Goal: Task Accomplishment & Management: Complete application form

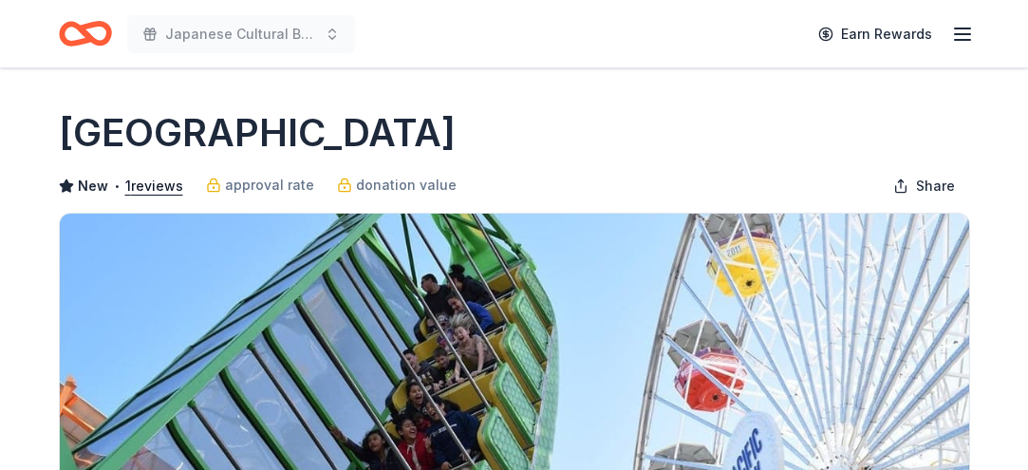
scroll to position [3, 0]
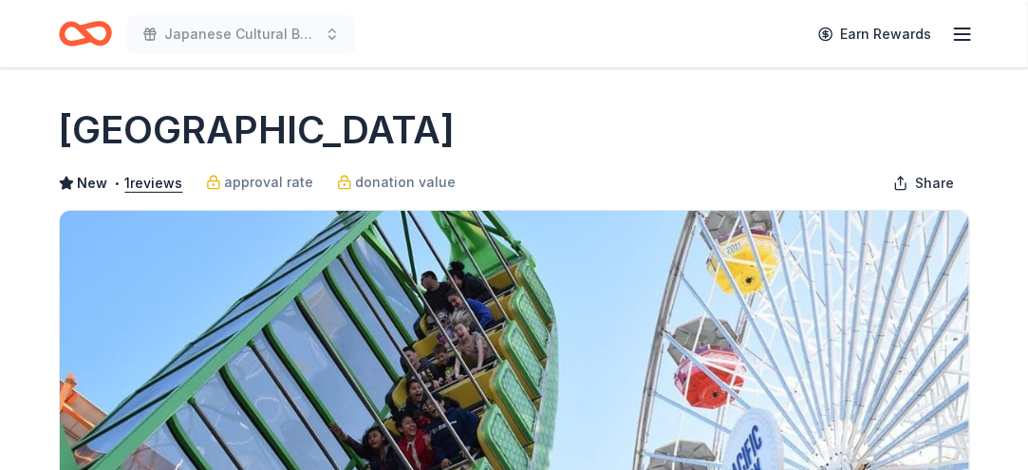
click at [951, 34] on icon "button" at bounding box center [962, 34] width 23 height 23
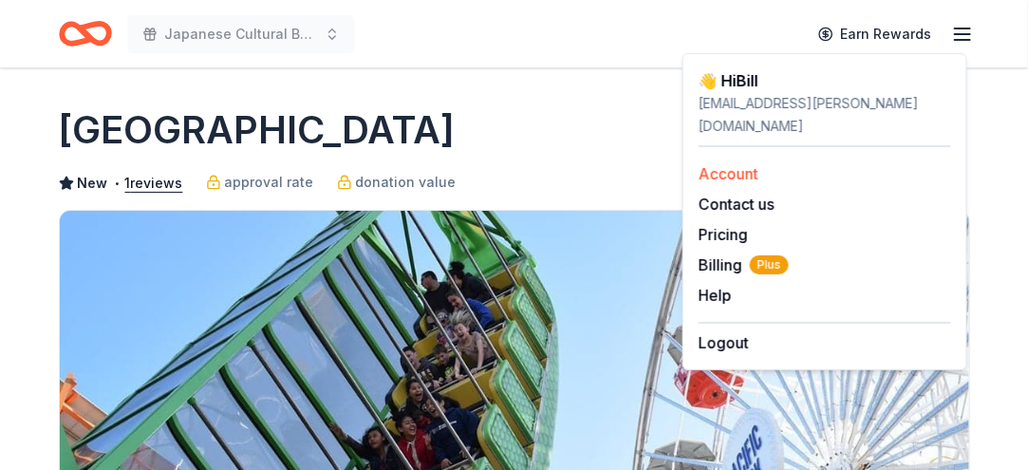
click at [740, 169] on link "Account" at bounding box center [728, 173] width 60 height 19
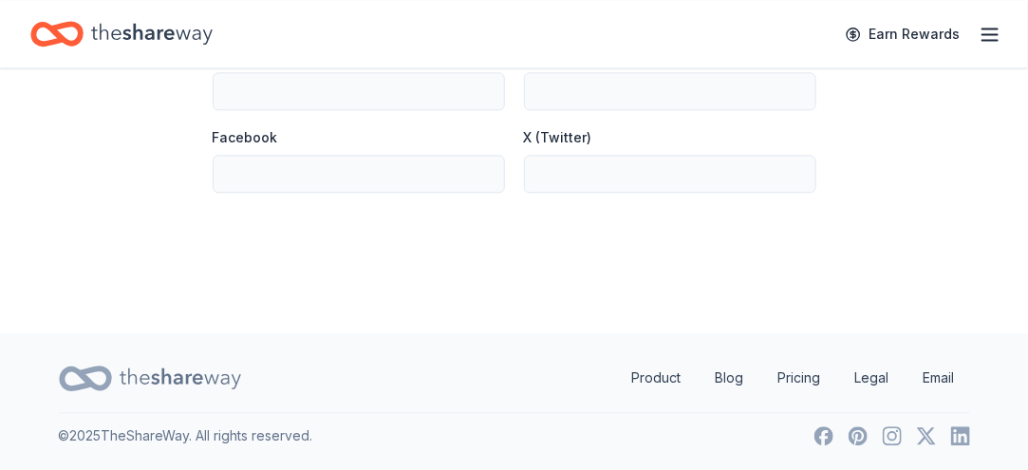
scroll to position [1866, 0]
click at [165, 365] on icon at bounding box center [180, 378] width 121 height 39
click at [176, 39] on icon "Home" at bounding box center [151, 33] width 121 height 21
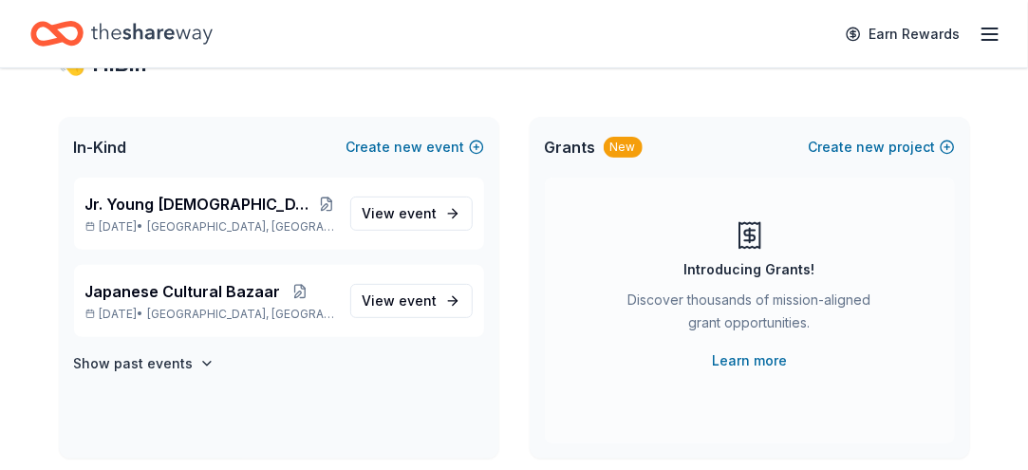
scroll to position [78, 0]
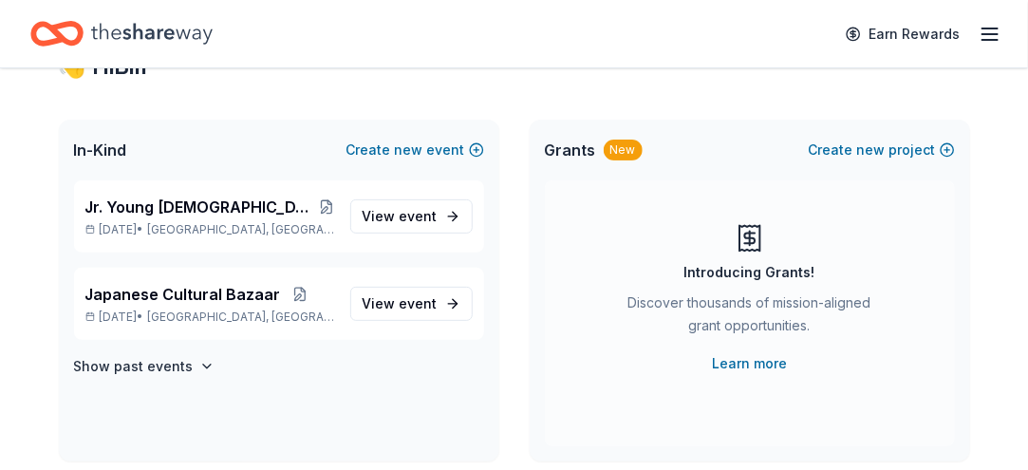
click at [96, 161] on span "In-Kind" at bounding box center [100, 150] width 53 height 23
click at [114, 161] on span "In-Kind" at bounding box center [100, 150] width 53 height 23
click at [984, 40] on icon "button" at bounding box center [989, 34] width 23 height 23
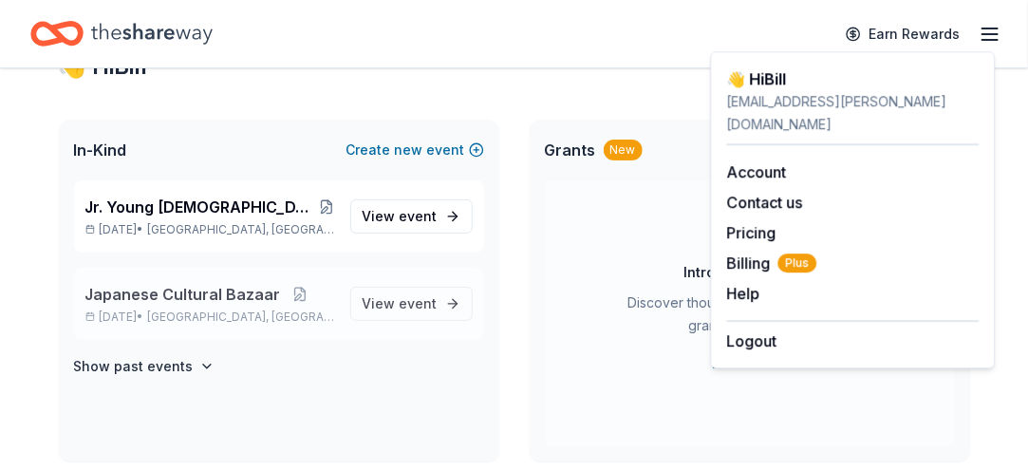
click at [158, 306] on span "Japanese Cultural Bazaar" at bounding box center [182, 294] width 195 height 23
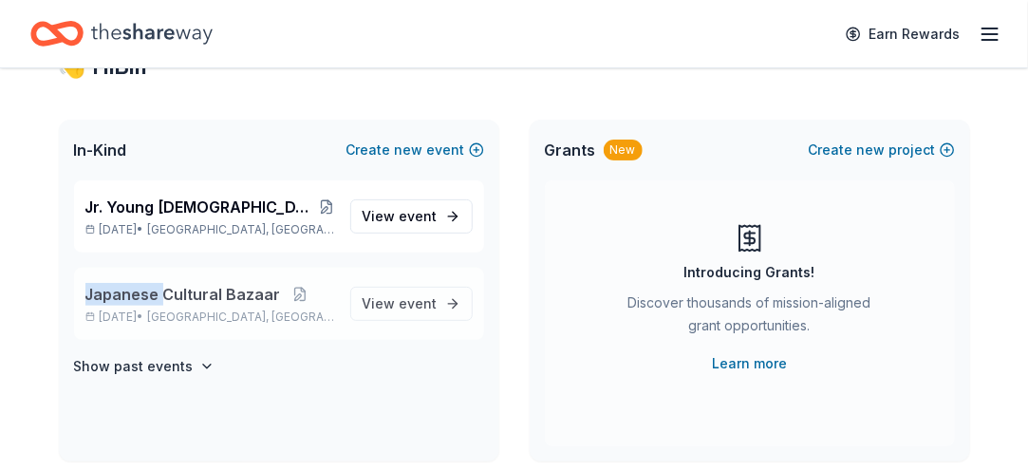
click at [158, 306] on span "Japanese Cultural Bazaar" at bounding box center [182, 294] width 195 height 23
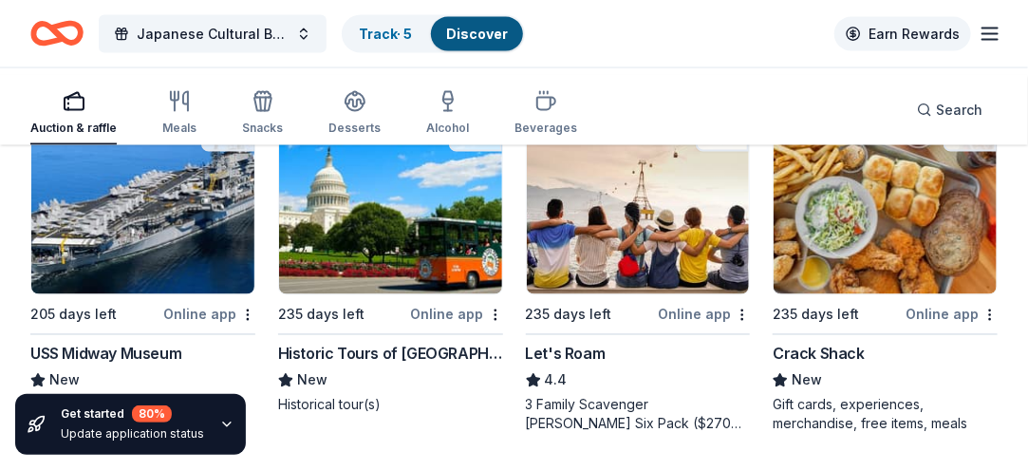
scroll to position [518, 0]
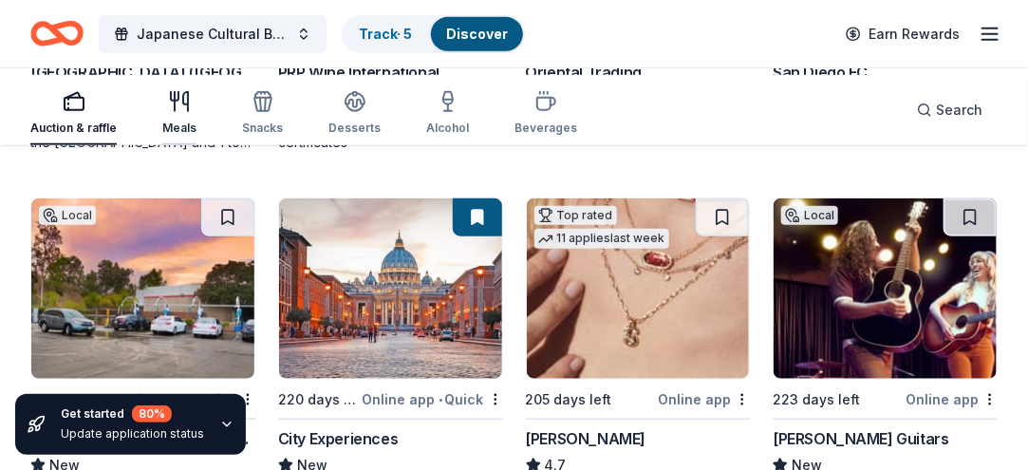
click at [191, 105] on icon "button" at bounding box center [179, 101] width 23 height 23
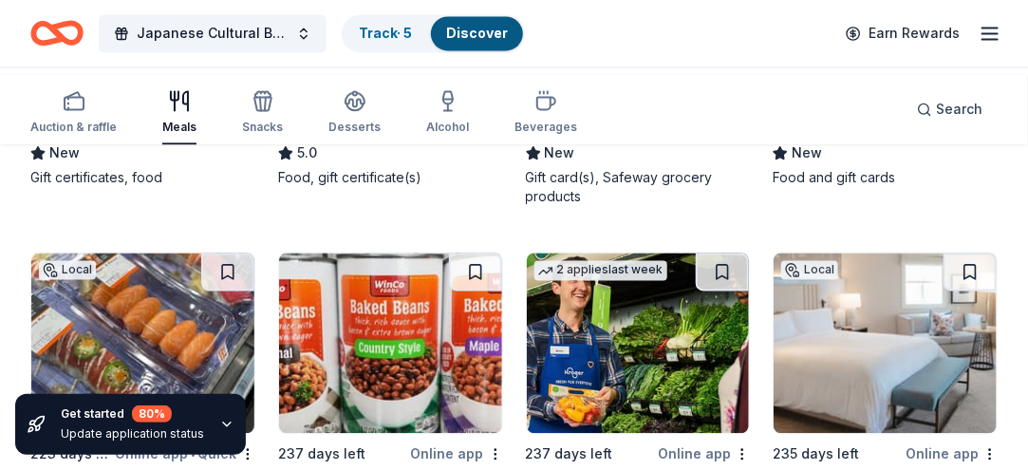
scroll to position [1189, 0]
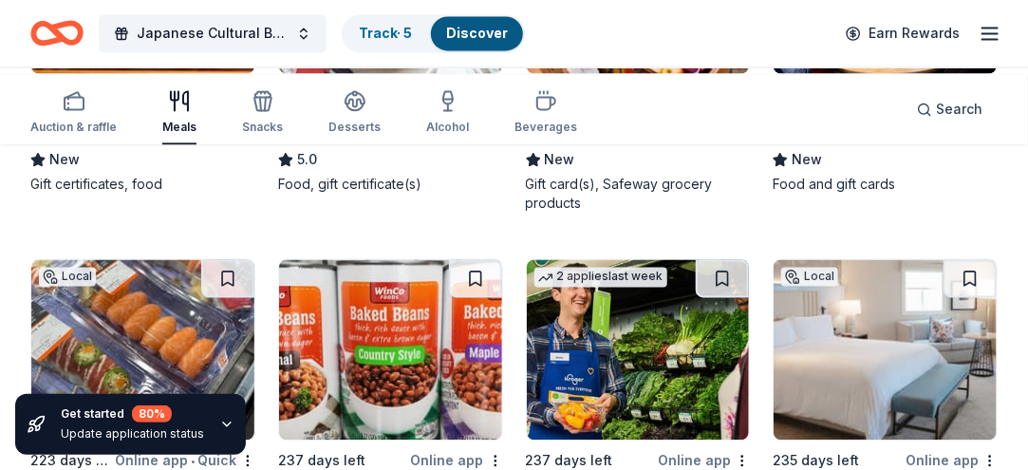
click at [569, 145] on div "Safeway" at bounding box center [557, 133] width 63 height 23
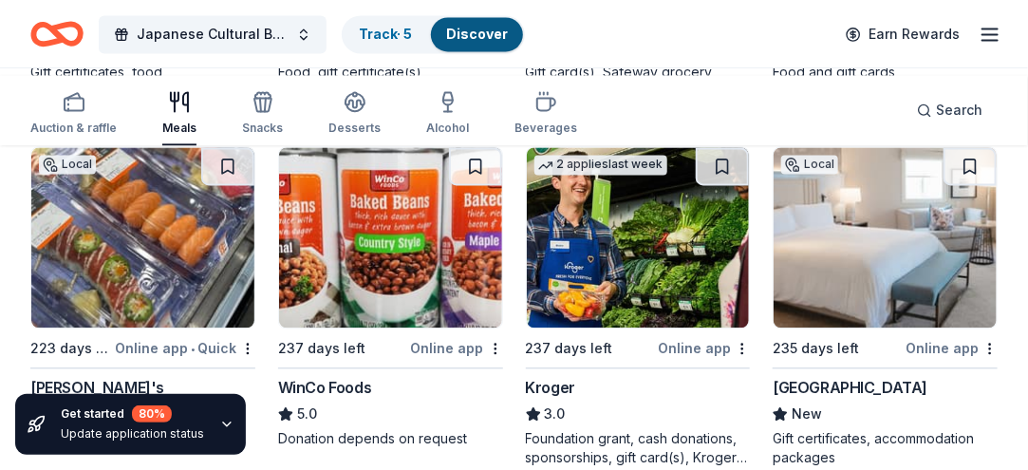
scroll to position [1298, 0]
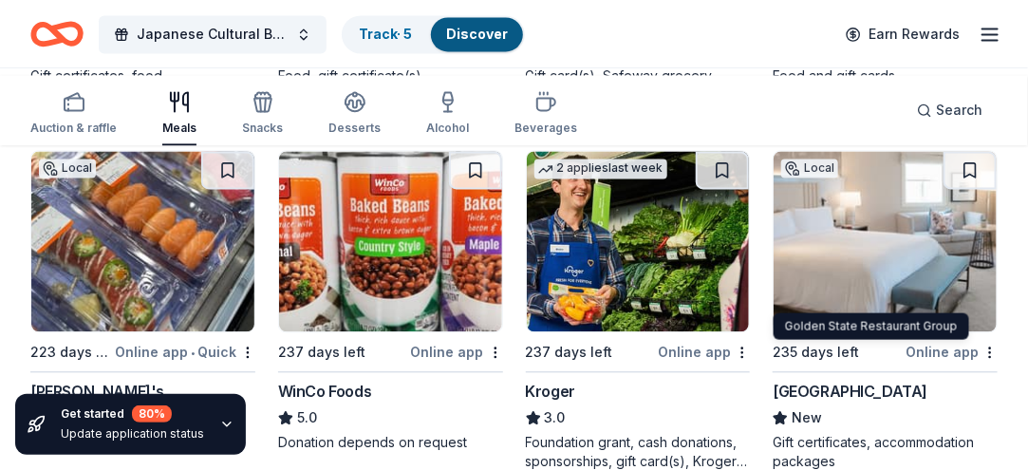
click at [808, 36] on div "Golden State Restaurant Group" at bounding box center [883, 24] width 223 height 23
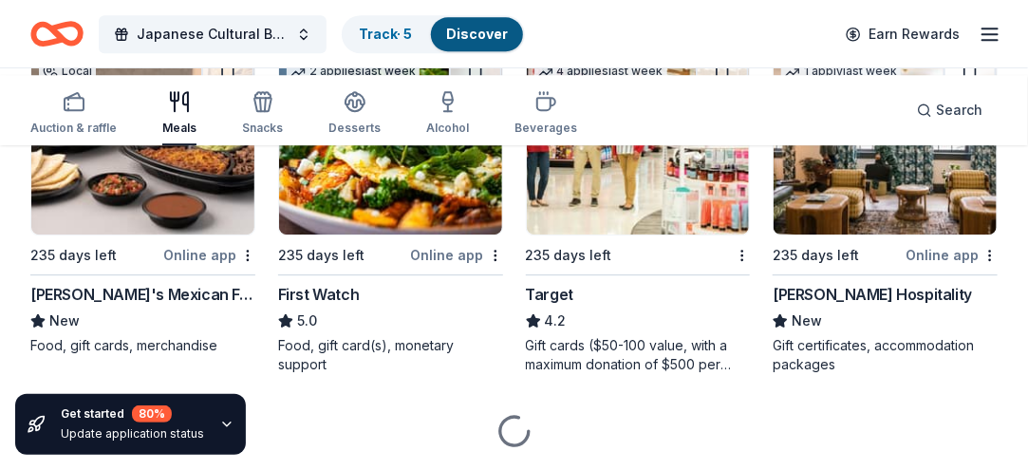
scroll to position [1755, 0]
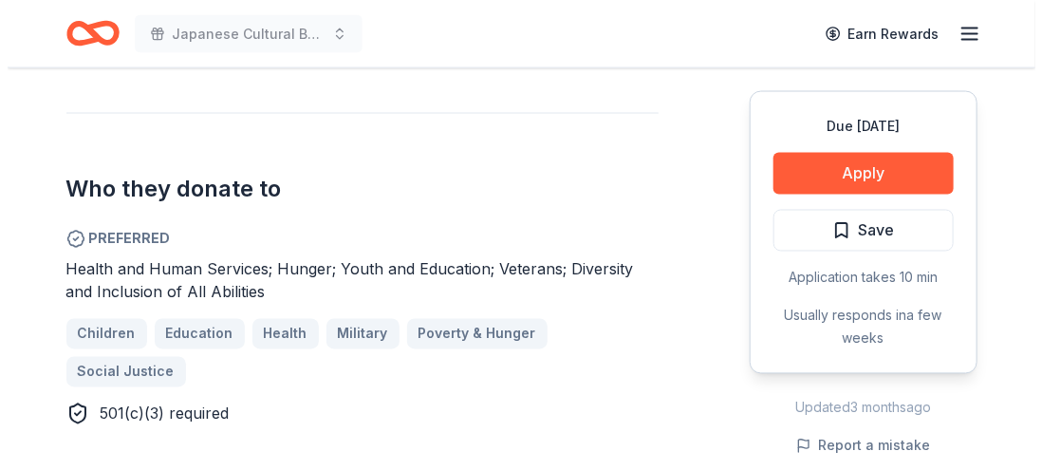
scroll to position [1031, 0]
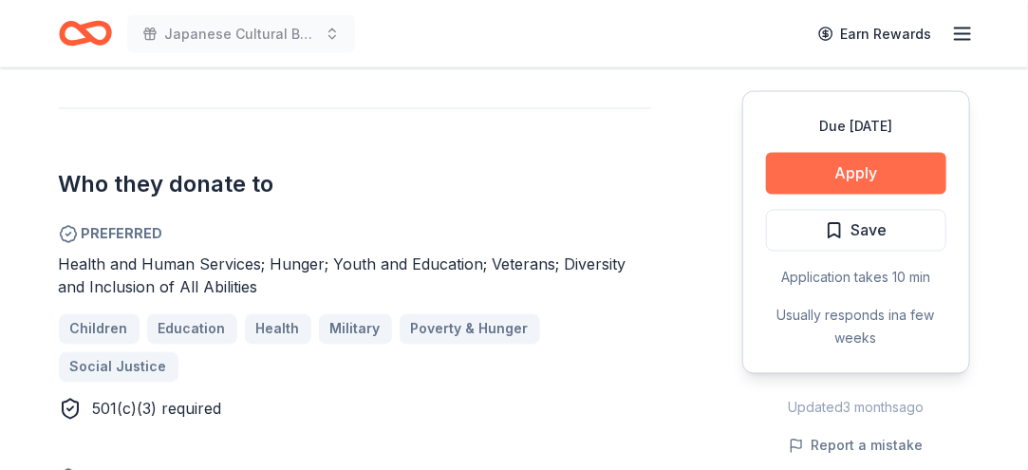
click at [810, 195] on button "Apply" at bounding box center [856, 174] width 180 height 42
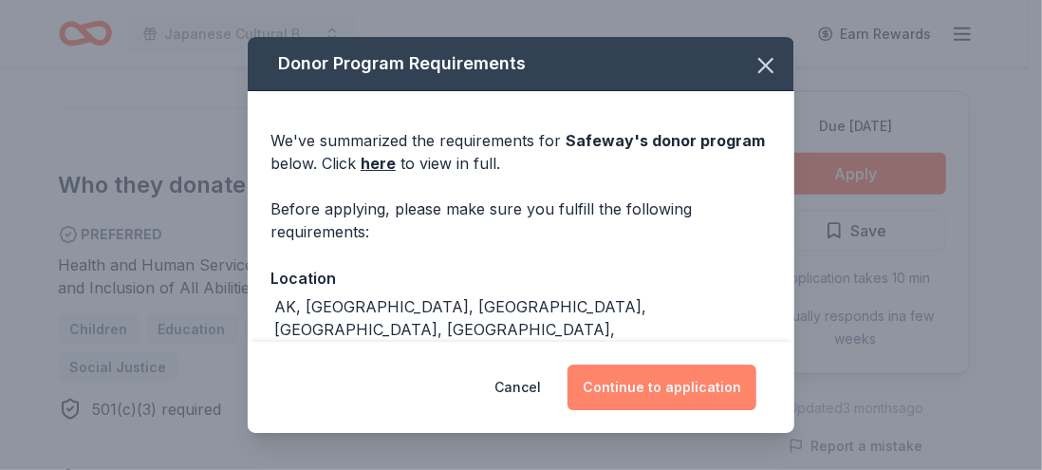
click at [715, 371] on button "Continue to application" at bounding box center [661, 387] width 189 height 46
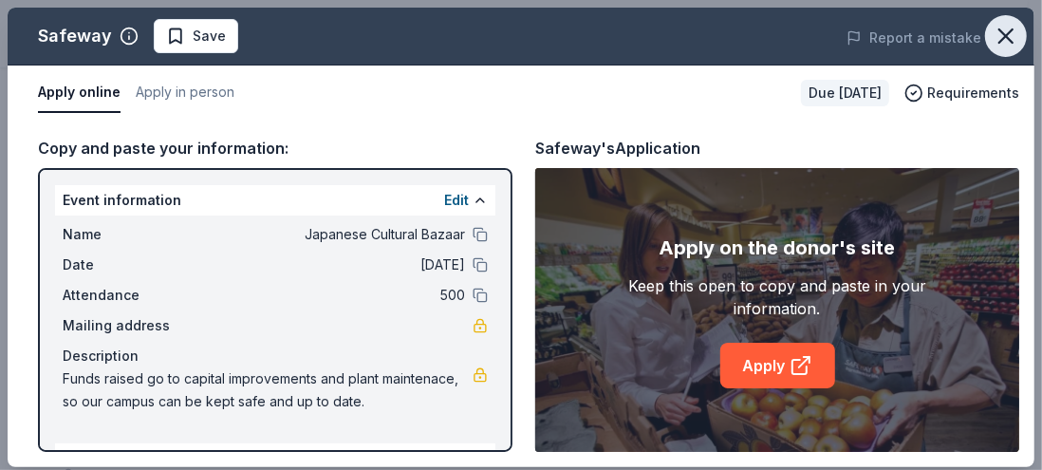
drag, startPoint x: 1019, startPoint y: 117, endPoint x: 1002, endPoint y: 33, distance: 85.2
click at [1002, 33] on div "Safeway Save Report a mistake Apply online Apply in person Due [DATE] Requireme…" at bounding box center [521, 237] width 1042 height 474
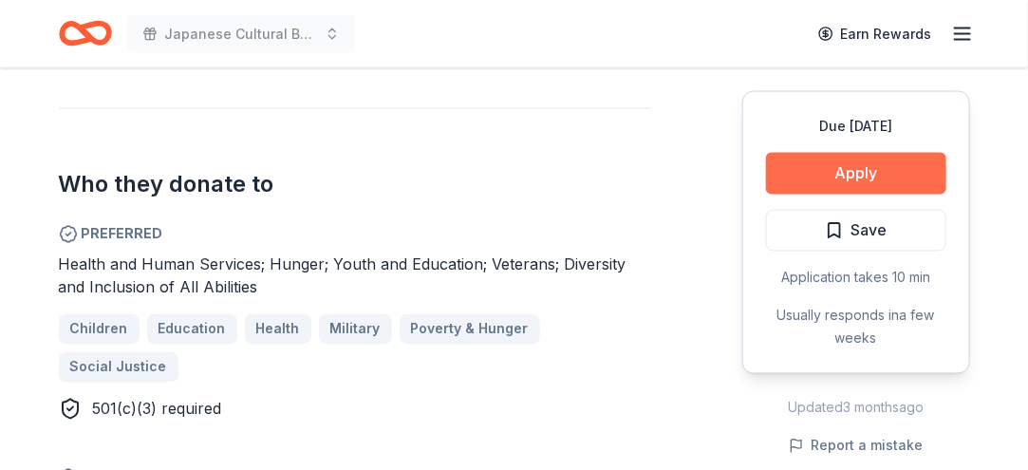
click at [784, 195] on button "Apply" at bounding box center [856, 174] width 180 height 42
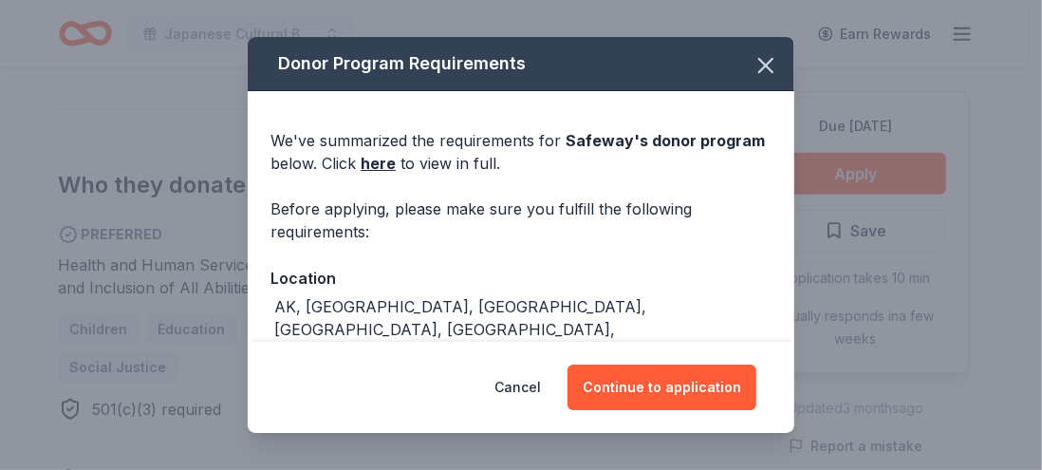
click at [733, 76] on div "Donor Program Requirements" at bounding box center [521, 64] width 547 height 54
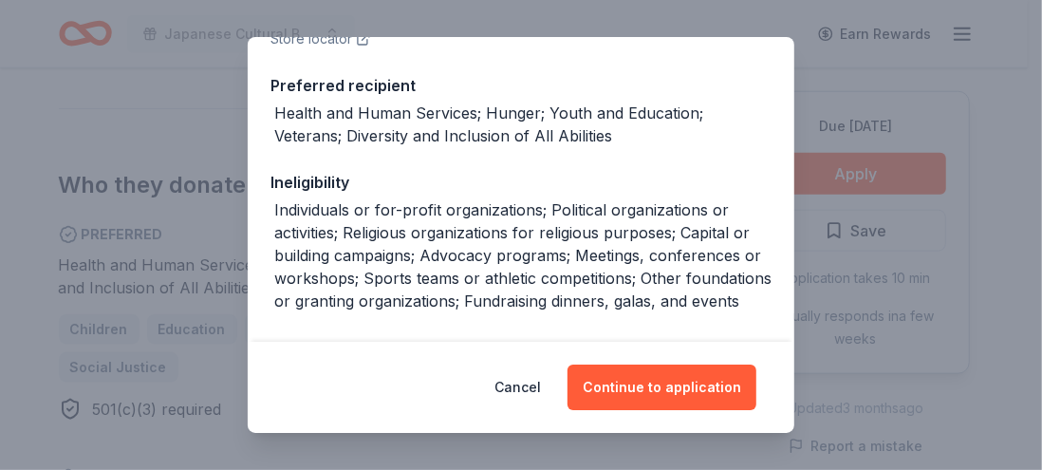
scroll to position [624, 0]
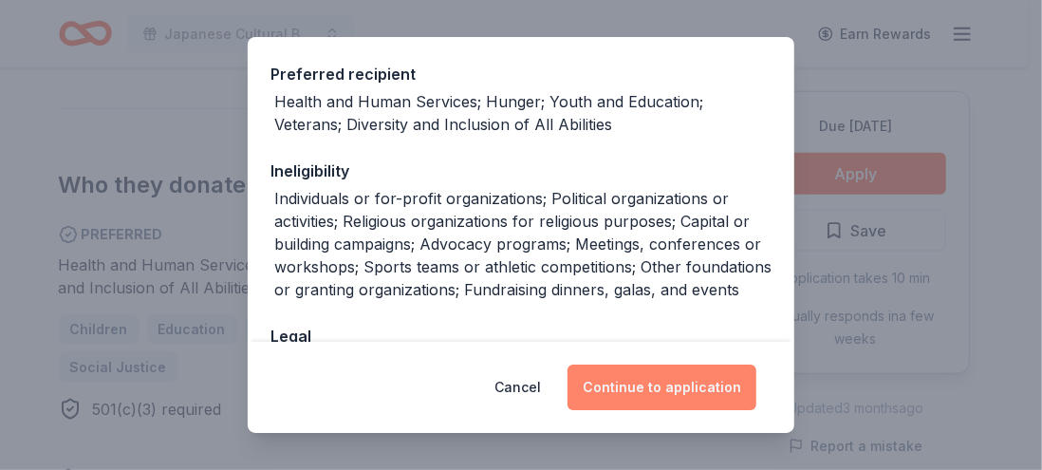
click at [653, 378] on button "Continue to application" at bounding box center [661, 387] width 189 height 46
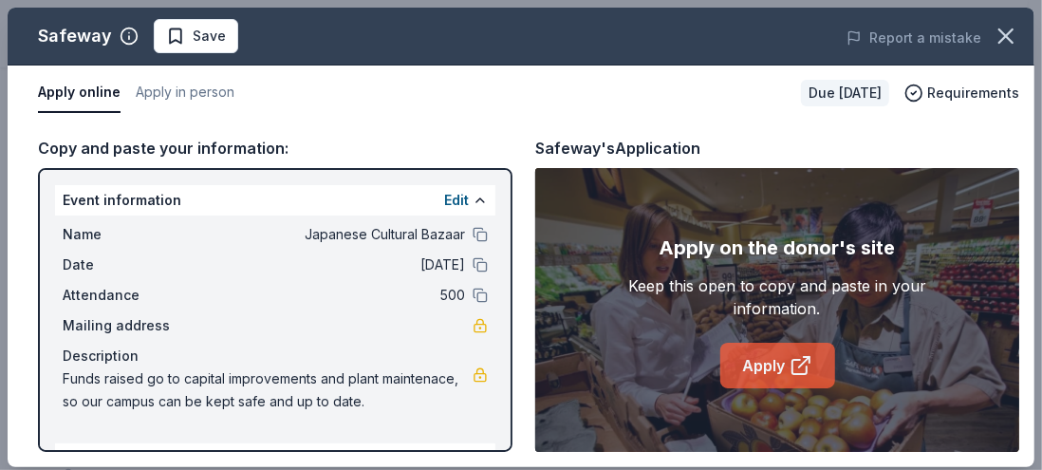
click at [786, 388] on link "Apply" at bounding box center [777, 366] width 115 height 46
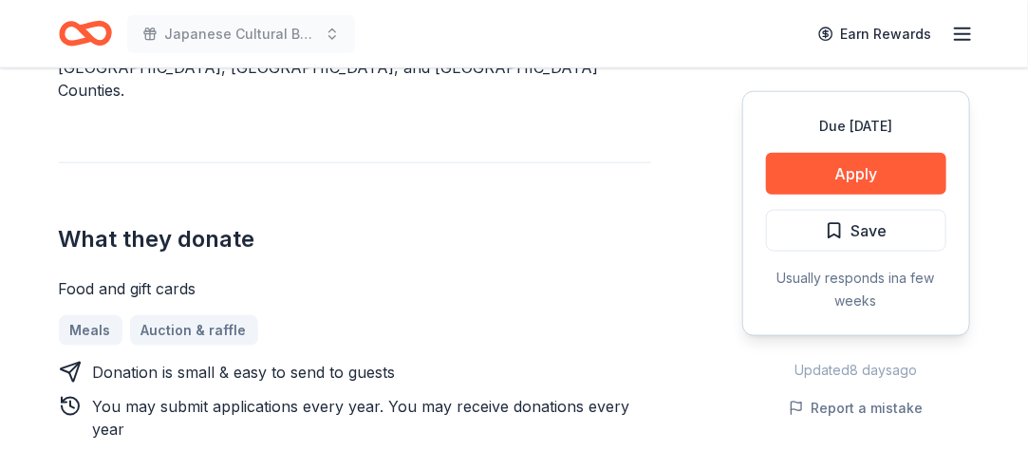
scroll to position [677, 0]
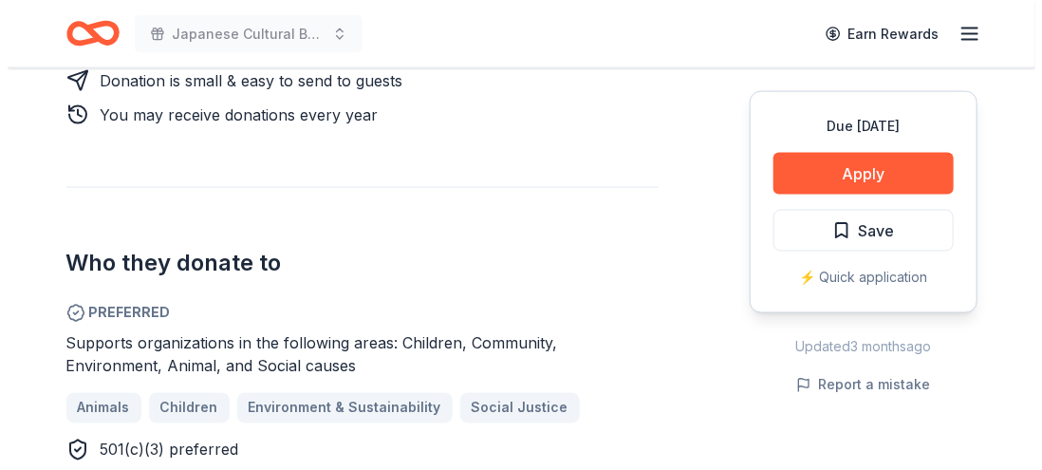
scroll to position [958, 0]
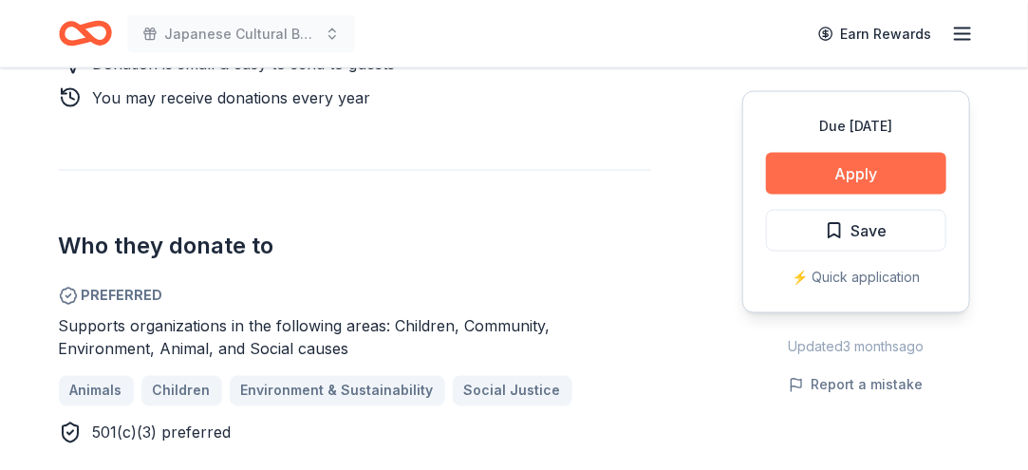
click at [820, 195] on button "Apply" at bounding box center [856, 174] width 180 height 42
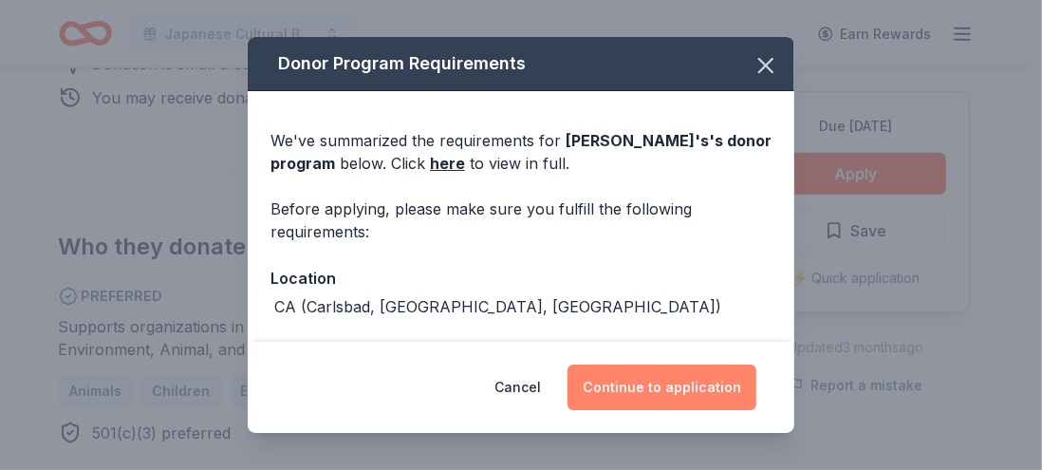
click at [708, 383] on button "Continue to application" at bounding box center [661, 387] width 189 height 46
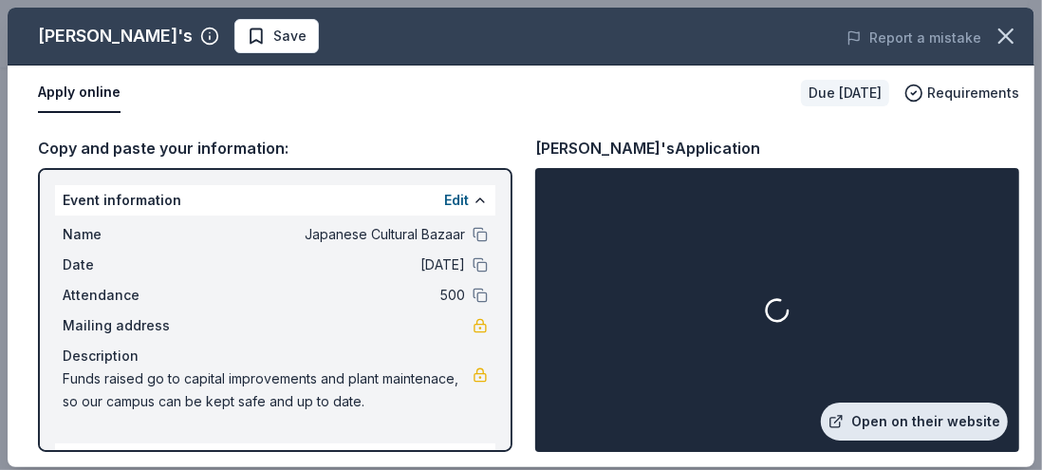
click at [850, 418] on link "Open on their website" at bounding box center [914, 421] width 187 height 38
